Goal: Transaction & Acquisition: Purchase product/service

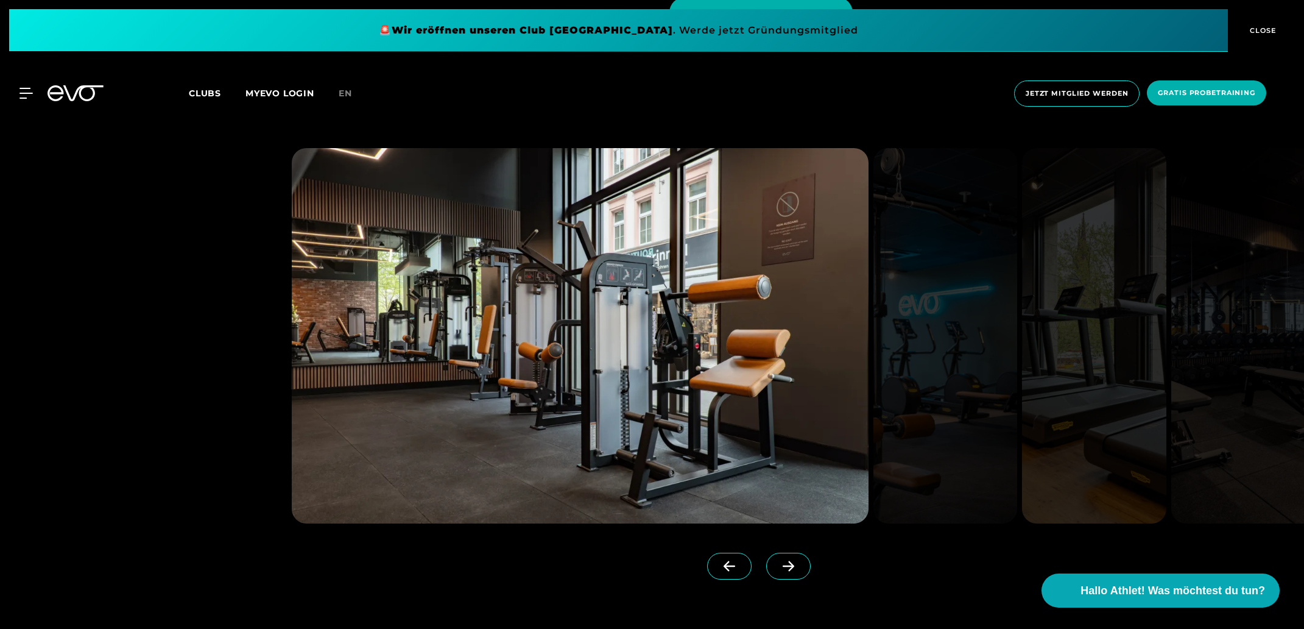
scroll to position [1501, 0]
click at [787, 560] on icon at bounding box center [788, 564] width 21 height 11
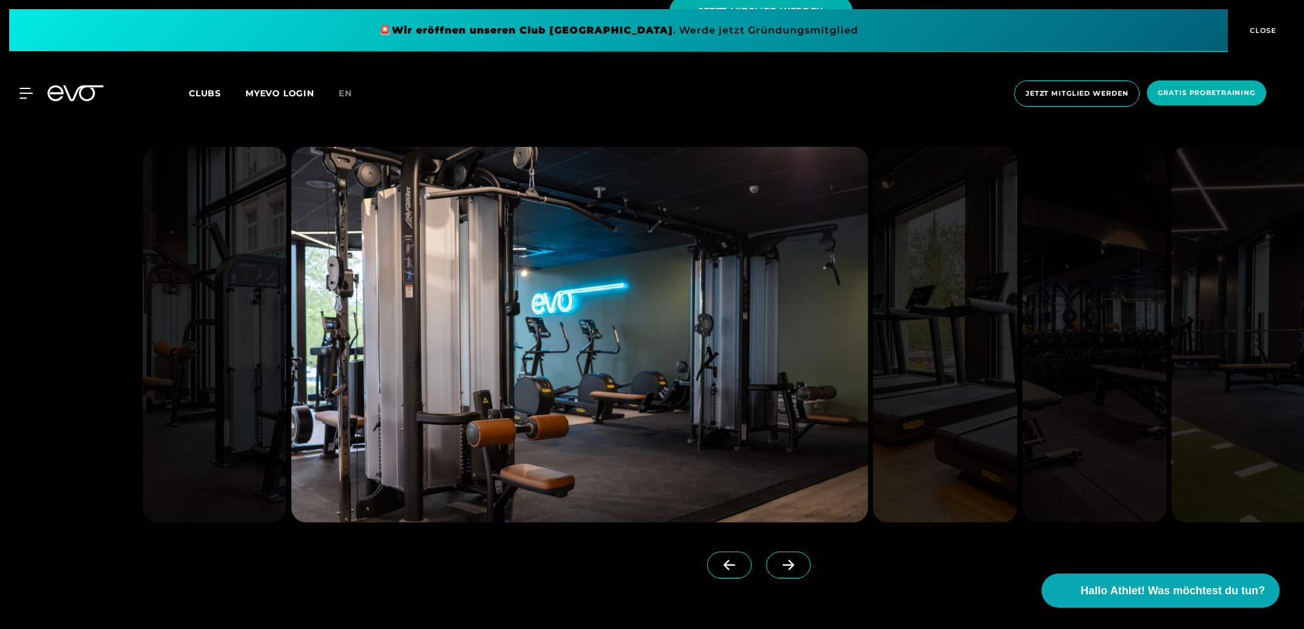
scroll to position [1507, 1]
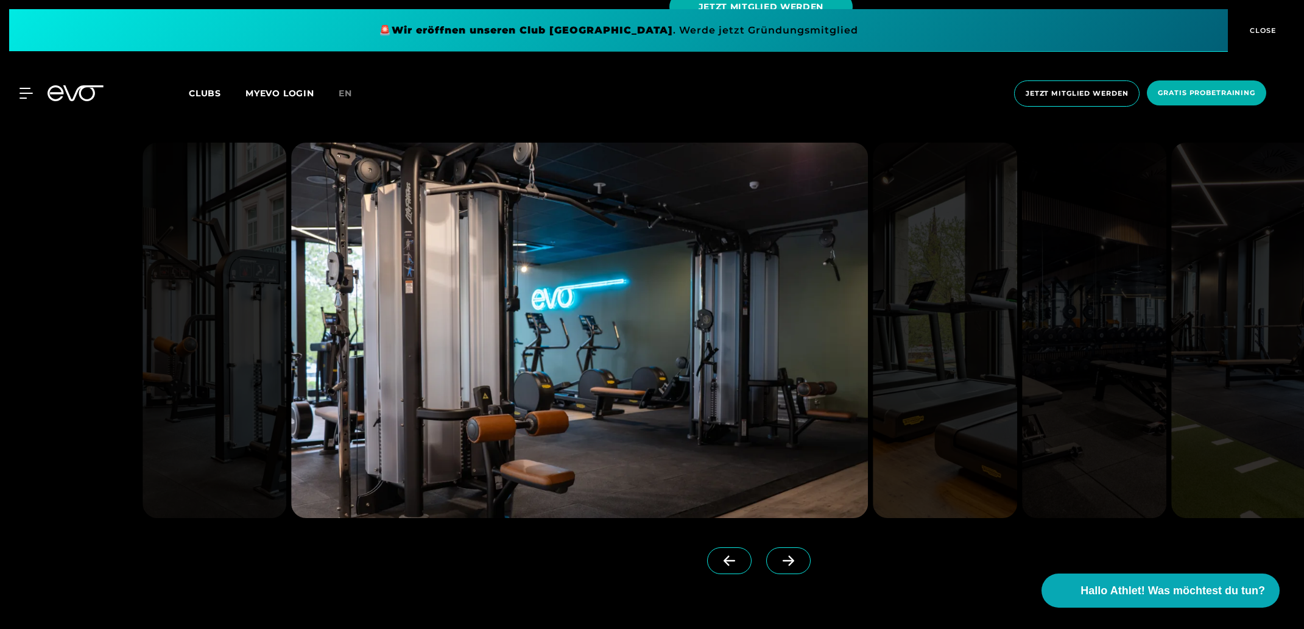
click at [791, 558] on icon at bounding box center [789, 561] width 12 height 10
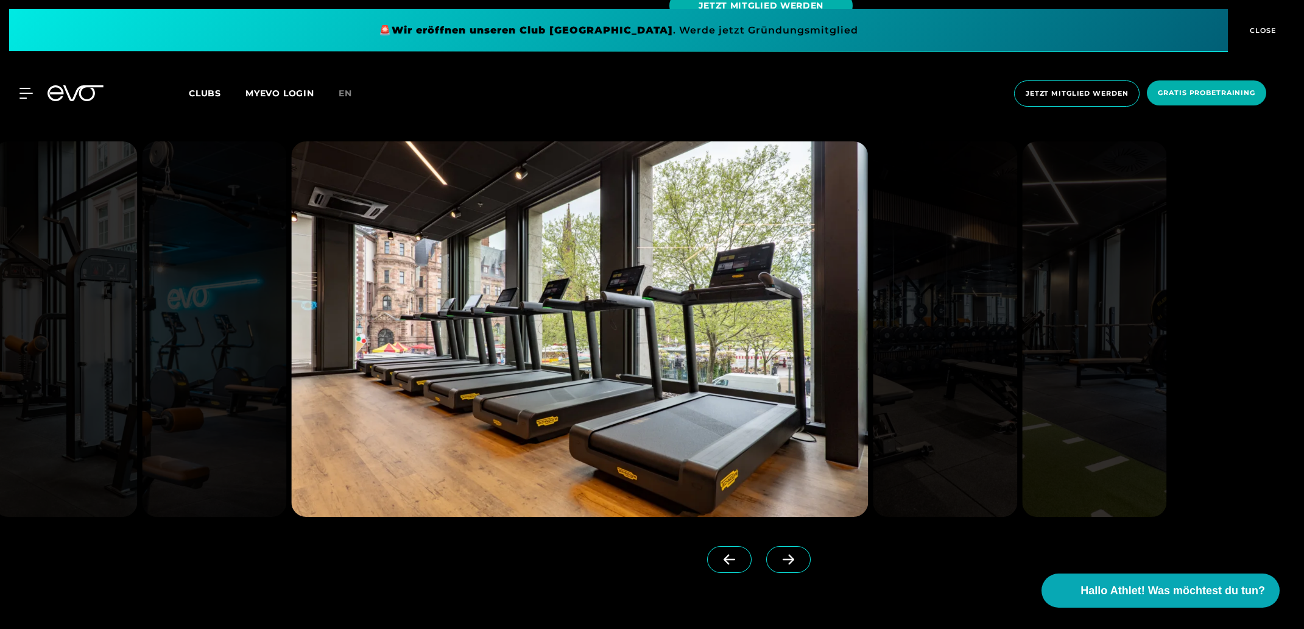
scroll to position [1511, 0]
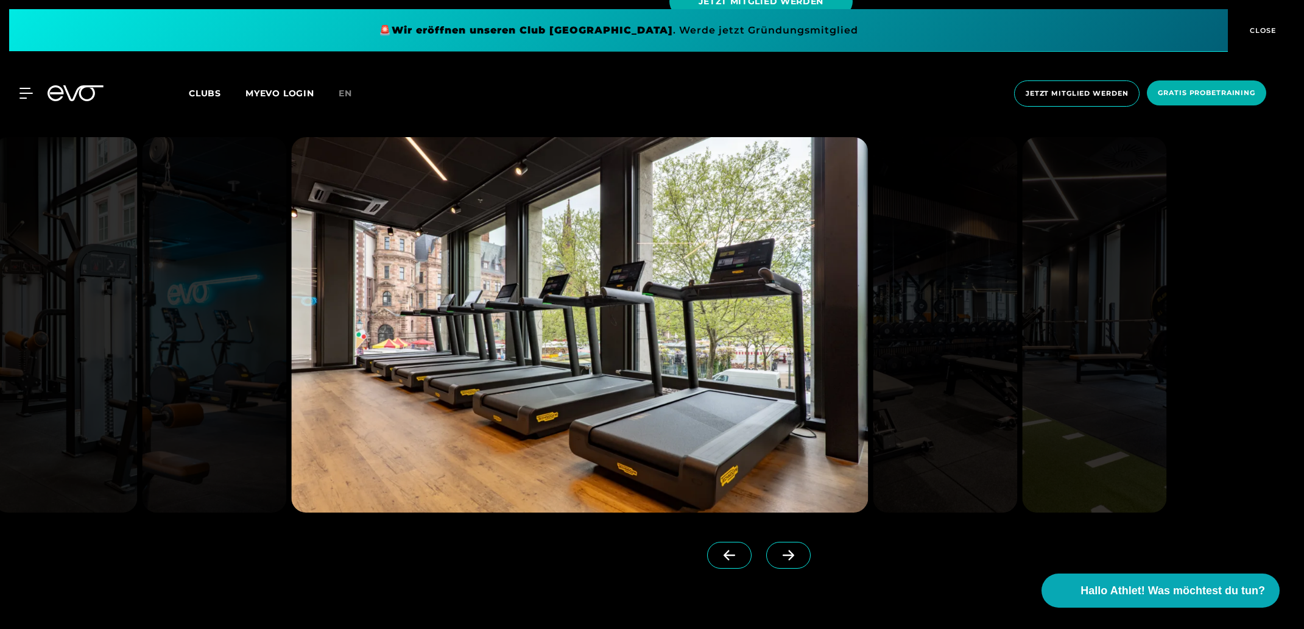
click at [791, 558] on span at bounding box center [788, 555] width 44 height 27
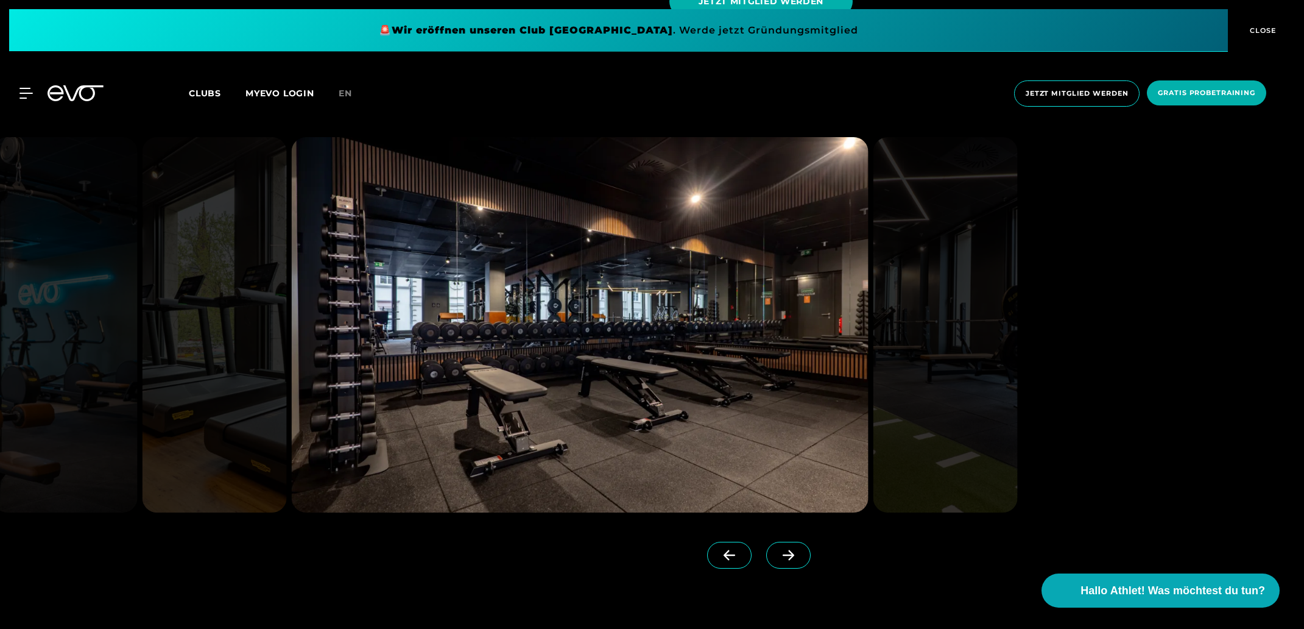
click at [790, 555] on icon at bounding box center [789, 555] width 12 height 10
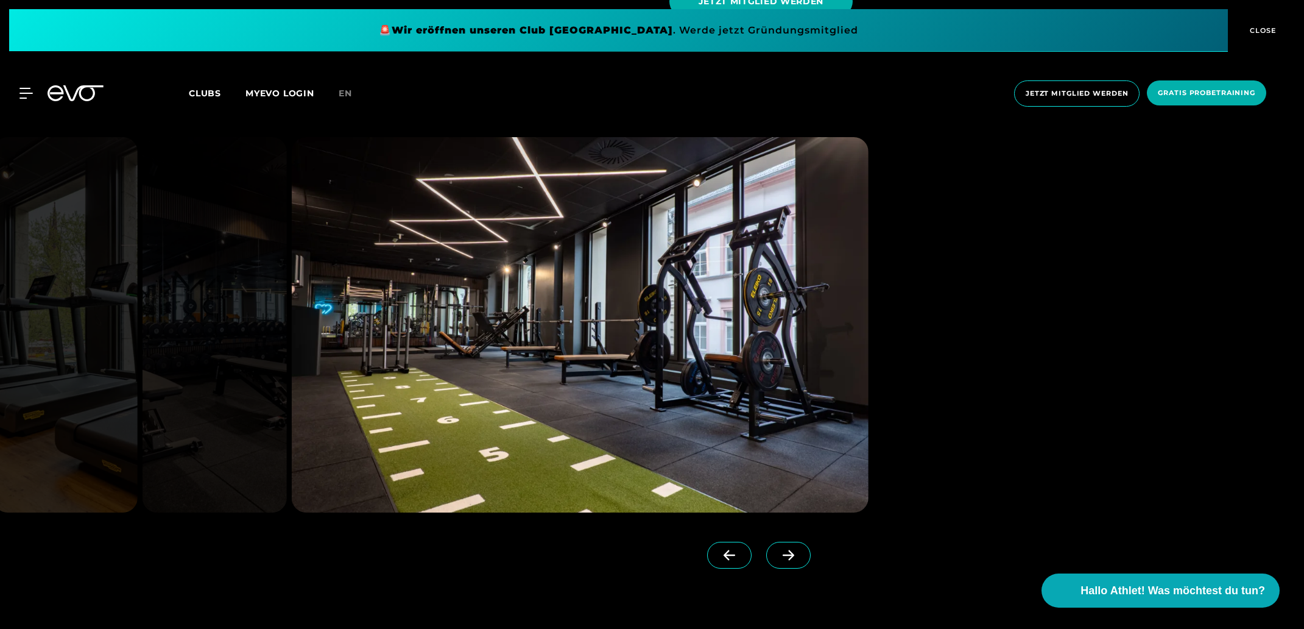
click at [790, 554] on icon at bounding box center [788, 555] width 21 height 11
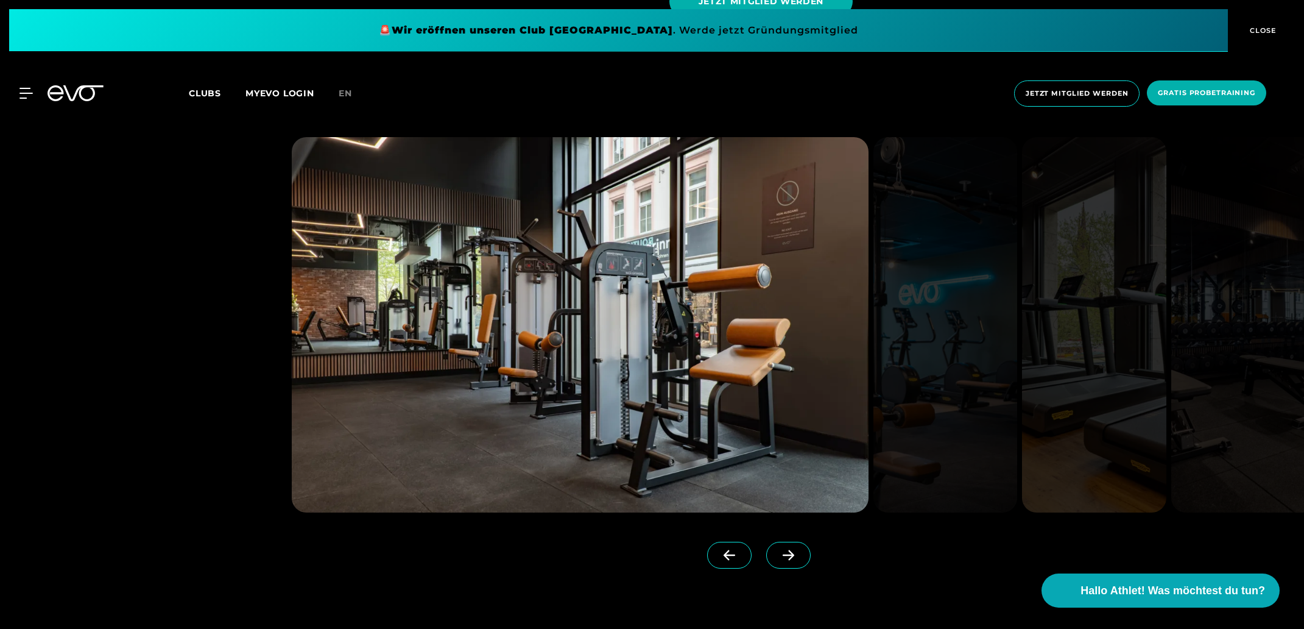
click at [790, 554] on icon at bounding box center [788, 555] width 21 height 11
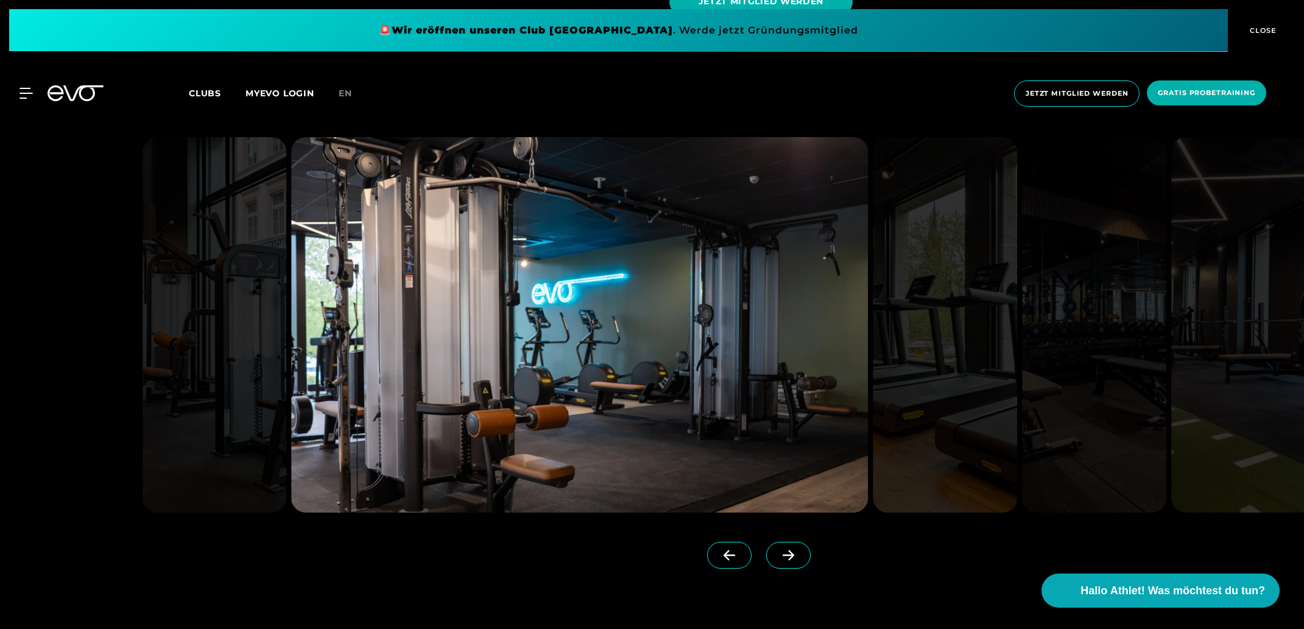
click at [790, 554] on icon at bounding box center [788, 555] width 21 height 11
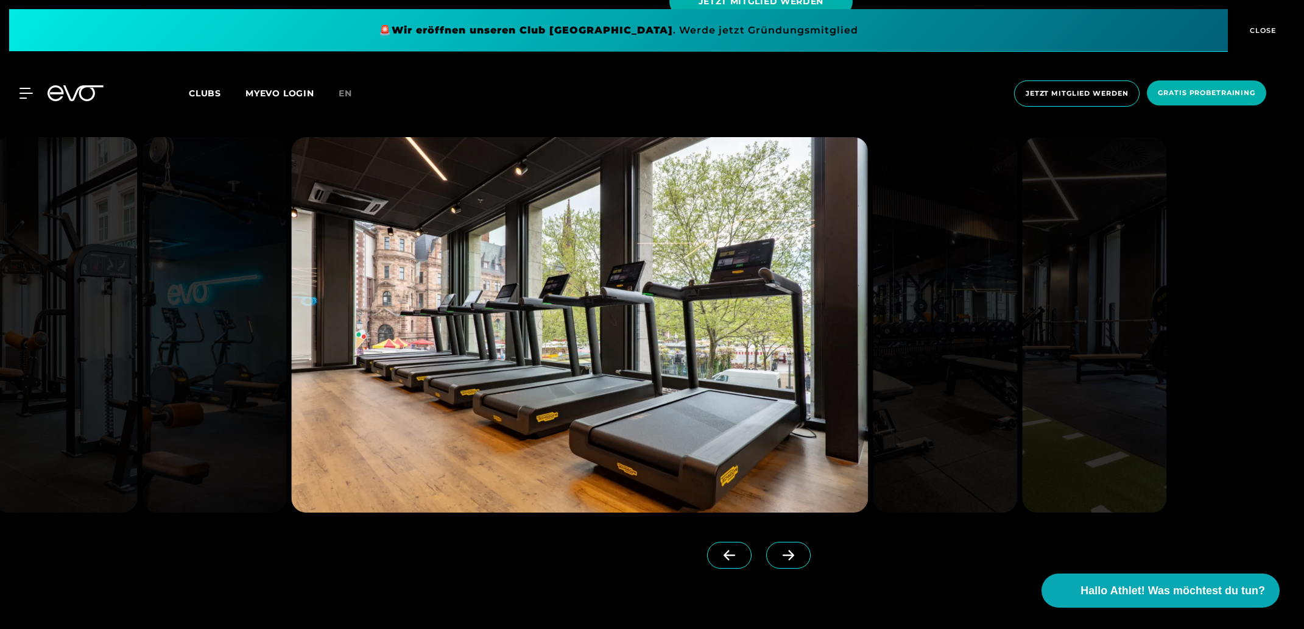
click at [790, 554] on icon at bounding box center [788, 555] width 21 height 11
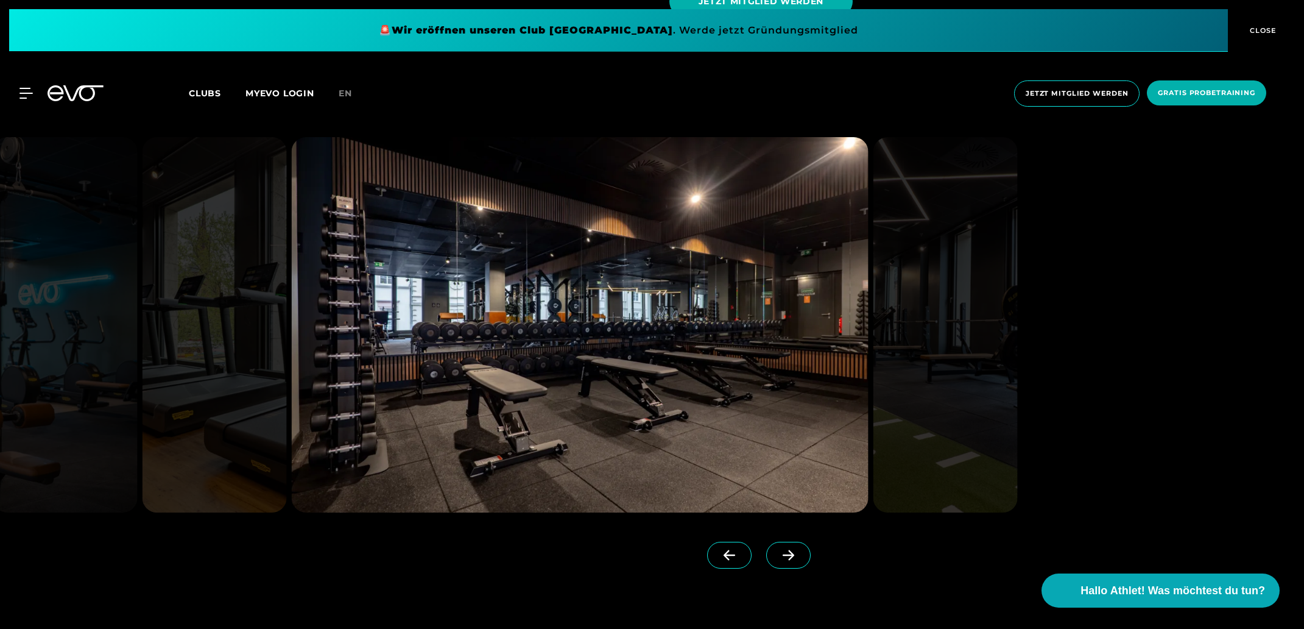
click at [790, 554] on icon at bounding box center [788, 555] width 21 height 11
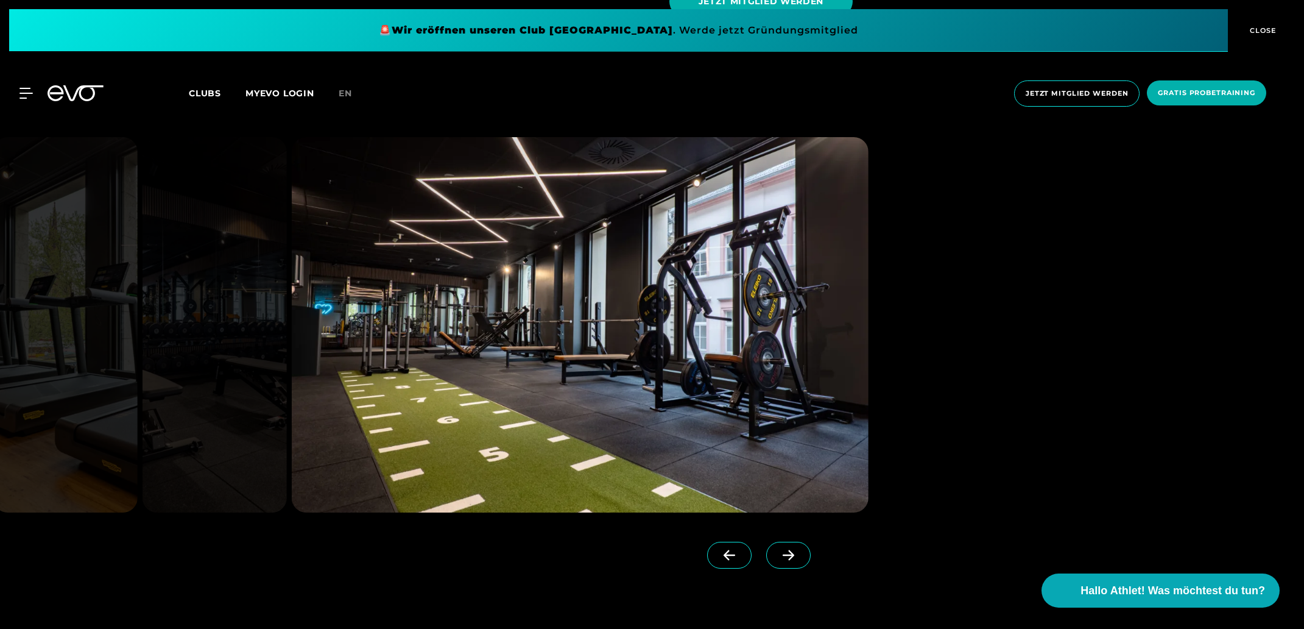
click at [790, 554] on icon at bounding box center [788, 555] width 21 height 11
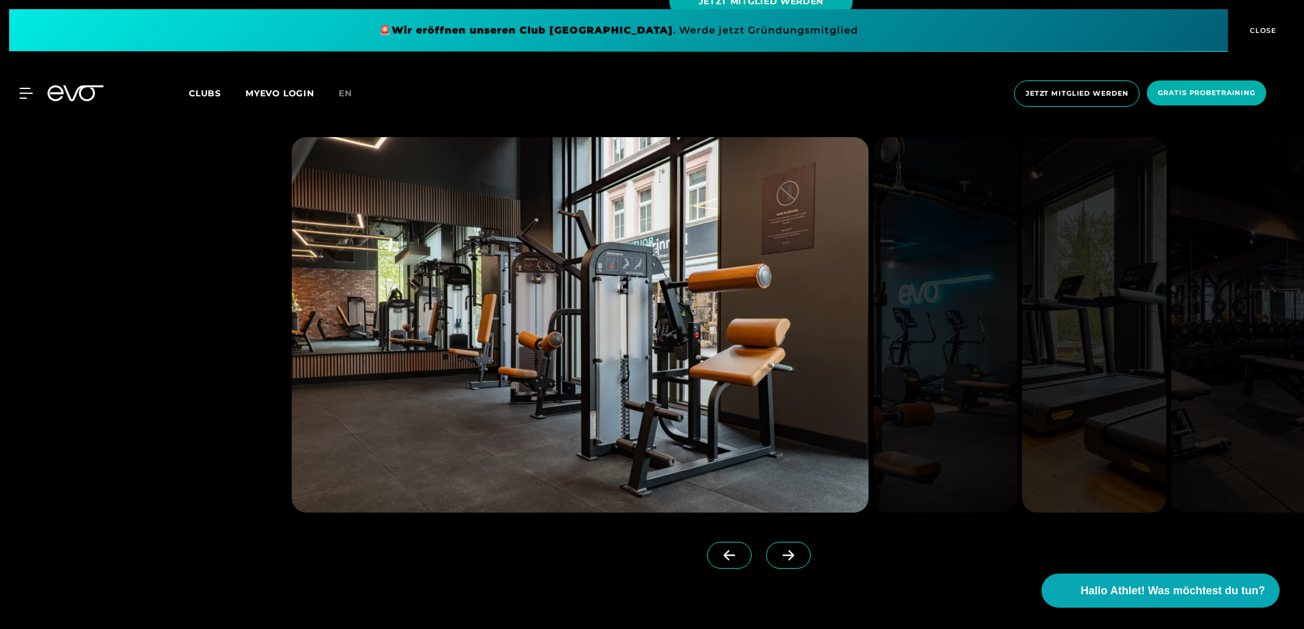
click at [790, 554] on icon at bounding box center [788, 555] width 21 height 11
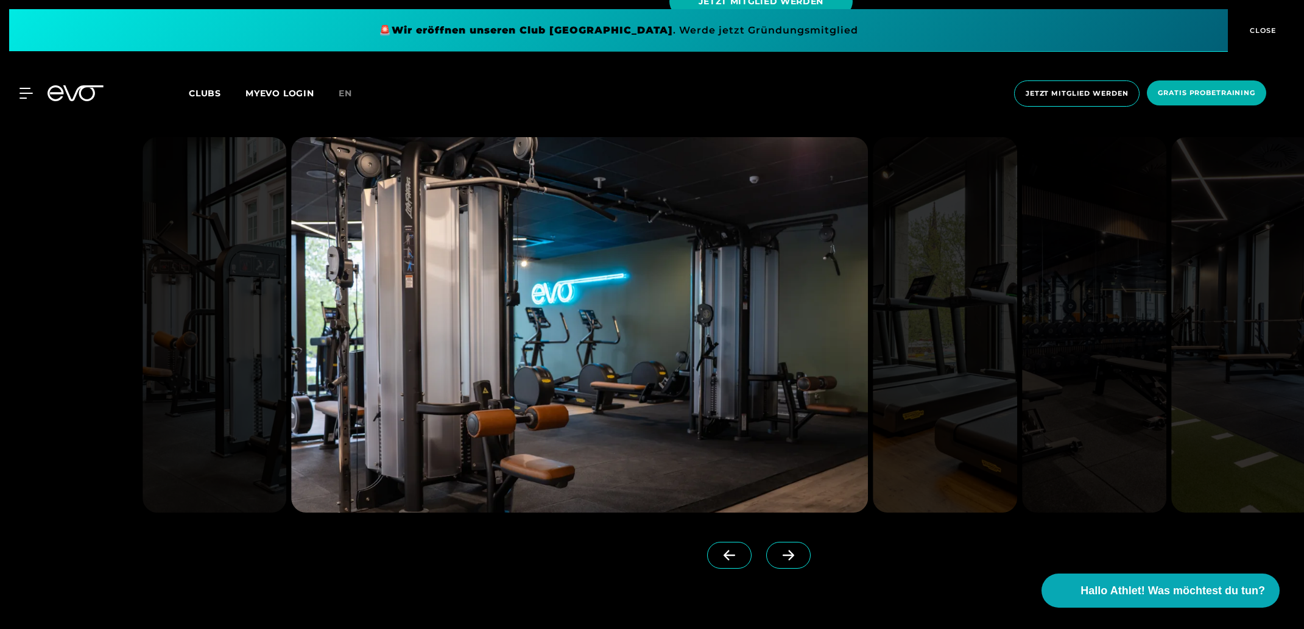
click at [790, 554] on icon at bounding box center [788, 555] width 21 height 11
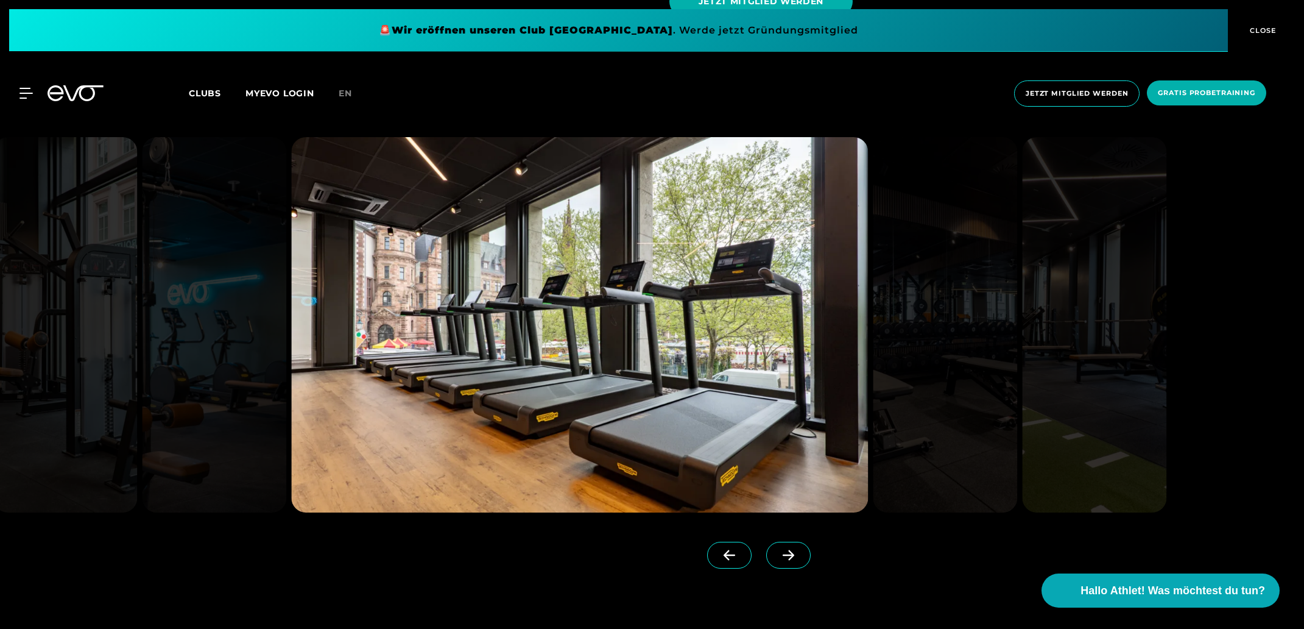
click at [789, 550] on icon at bounding box center [788, 555] width 21 height 11
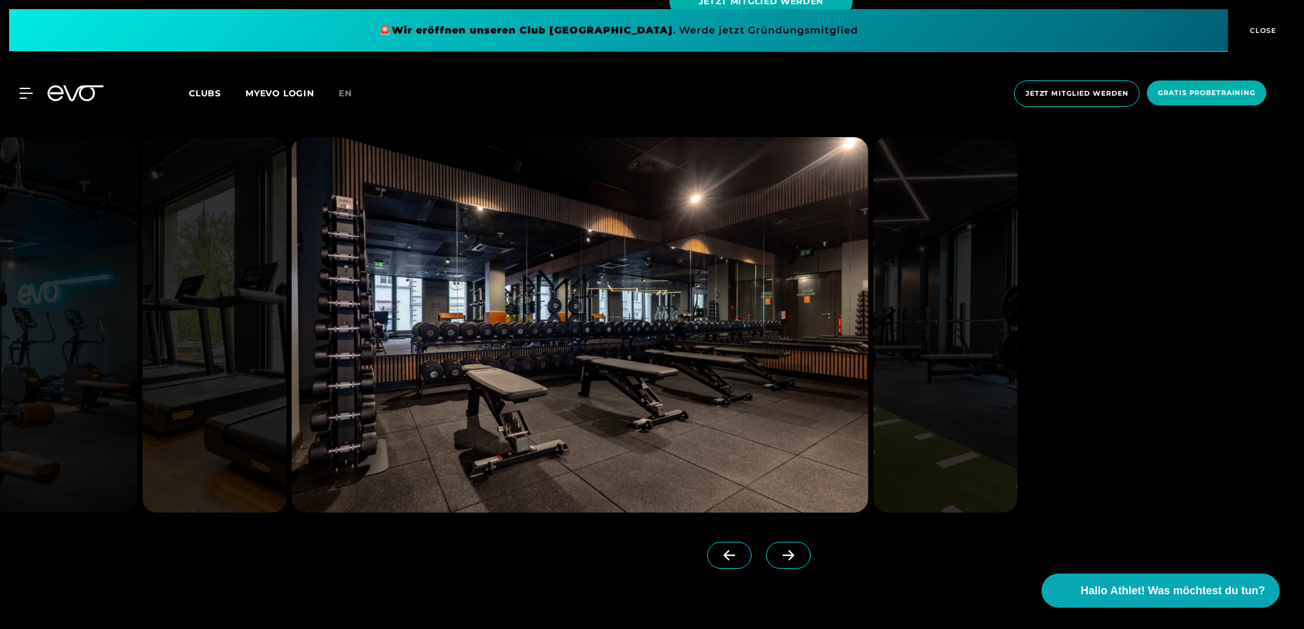
click at [788, 550] on icon at bounding box center [788, 555] width 21 height 11
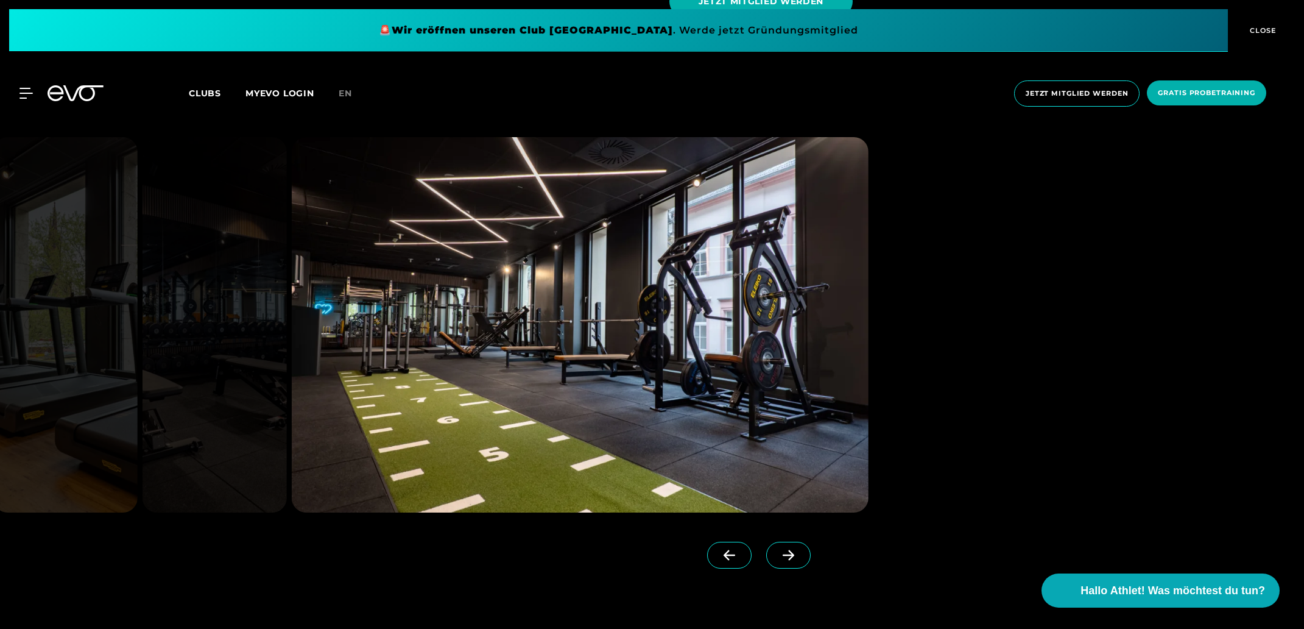
click at [788, 550] on icon at bounding box center [788, 555] width 21 height 11
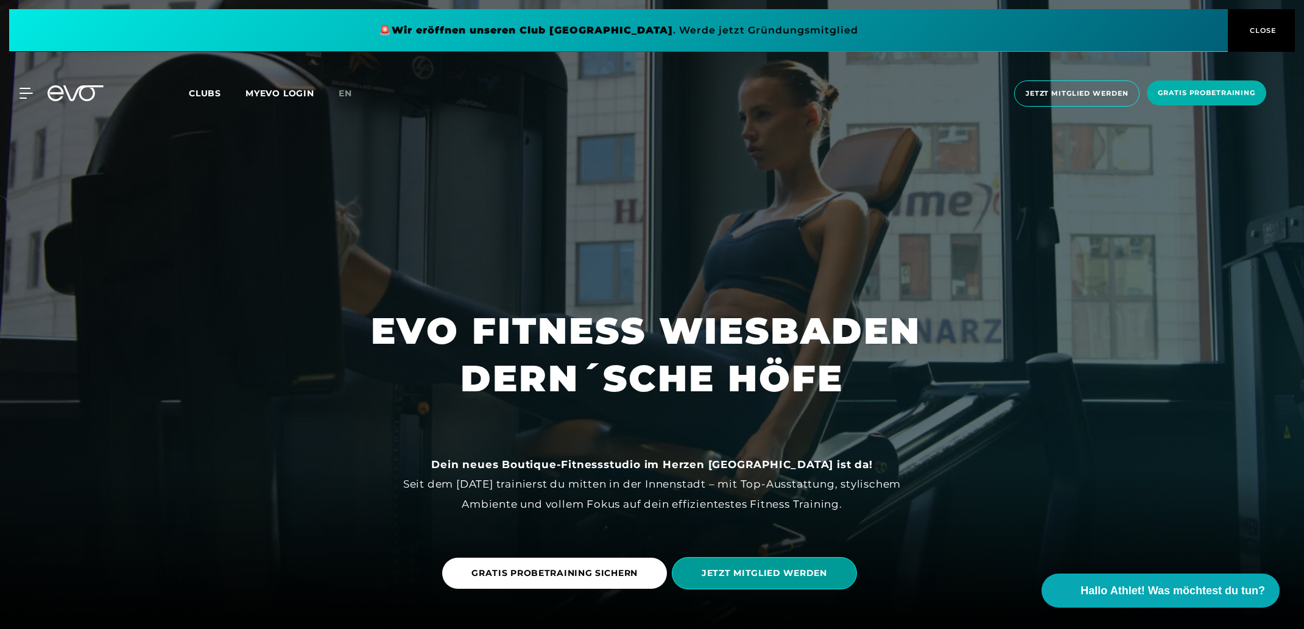
scroll to position [0, 0]
click at [23, 93] on icon at bounding box center [28, 93] width 17 height 10
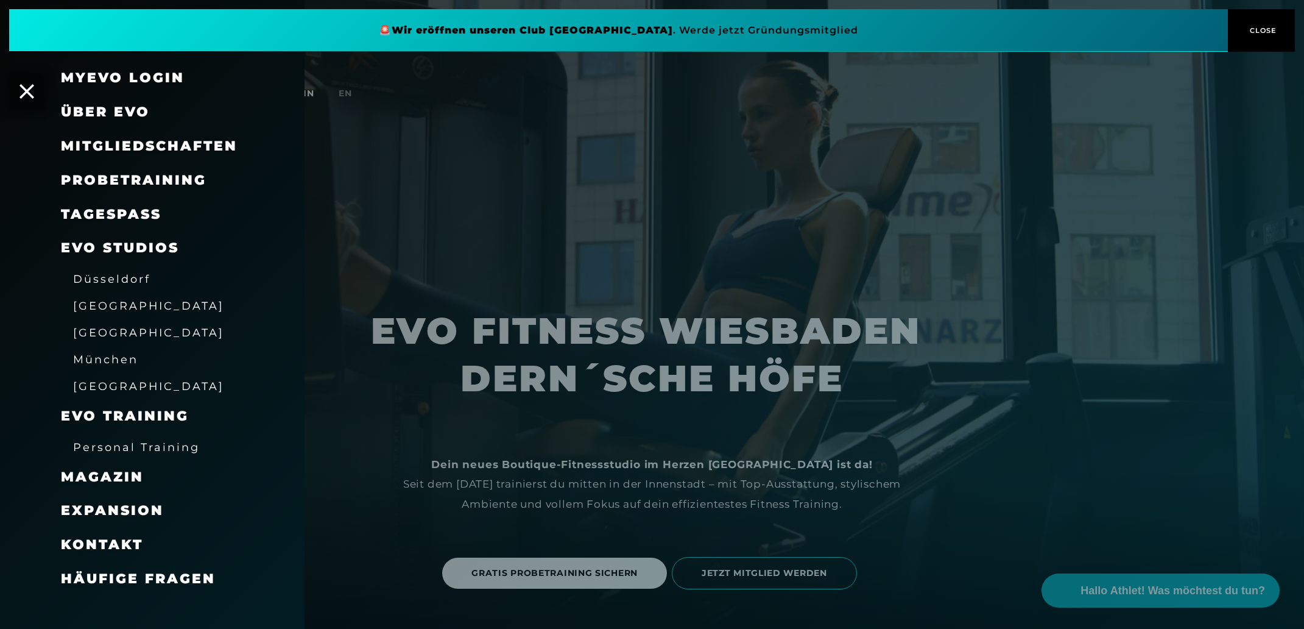
click at [111, 210] on link "TAGESPASS" at bounding box center [111, 214] width 101 height 16
